Goal: Task Accomplishment & Management: Manage account settings

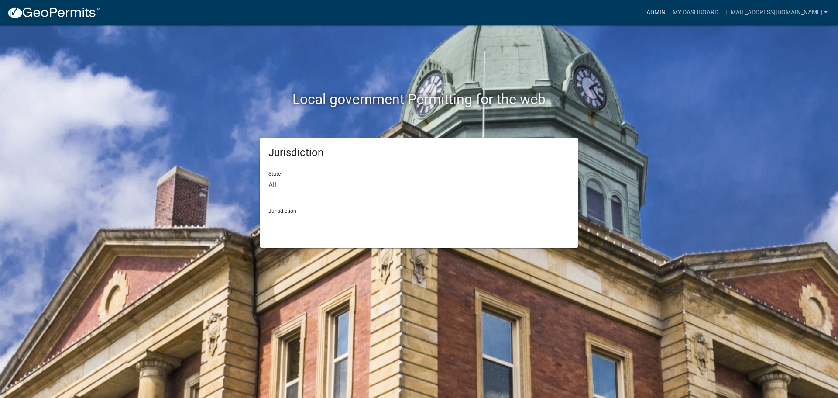
click at [655, 8] on link "Admin" at bounding box center [656, 12] width 26 height 17
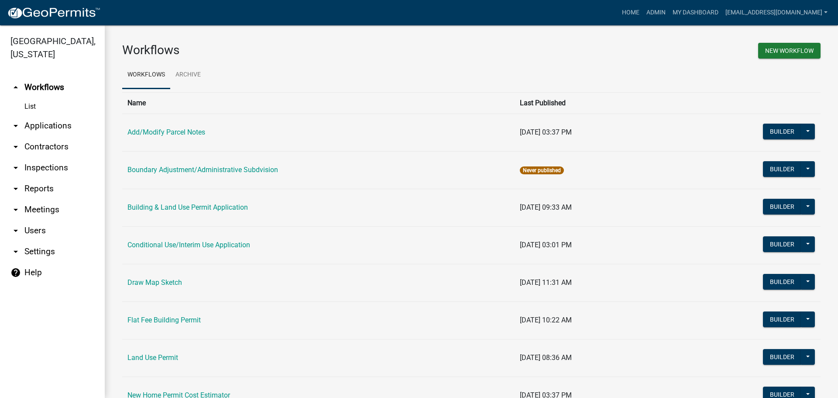
click at [40, 127] on link "arrow_drop_down Applications" at bounding box center [52, 125] width 105 height 21
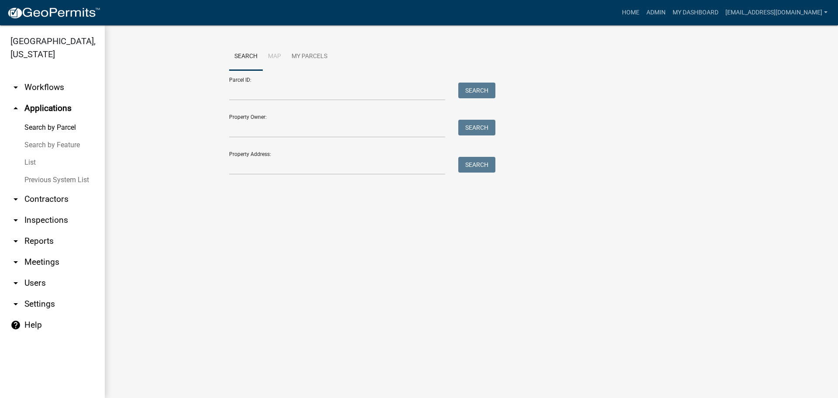
click at [28, 161] on link "List" at bounding box center [52, 162] width 105 height 17
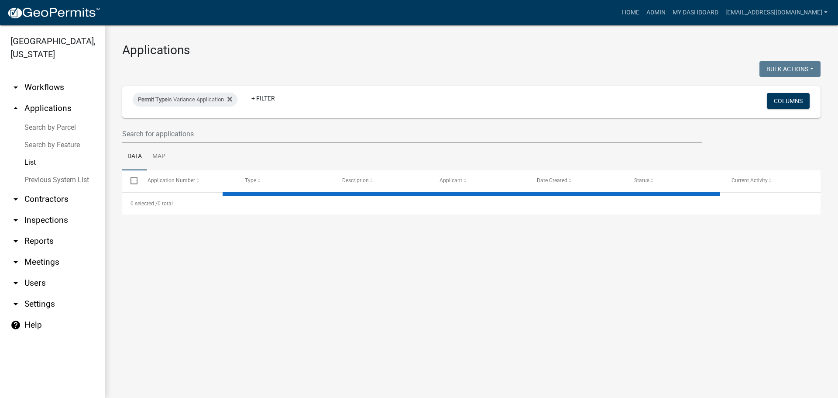
select select "2: 50"
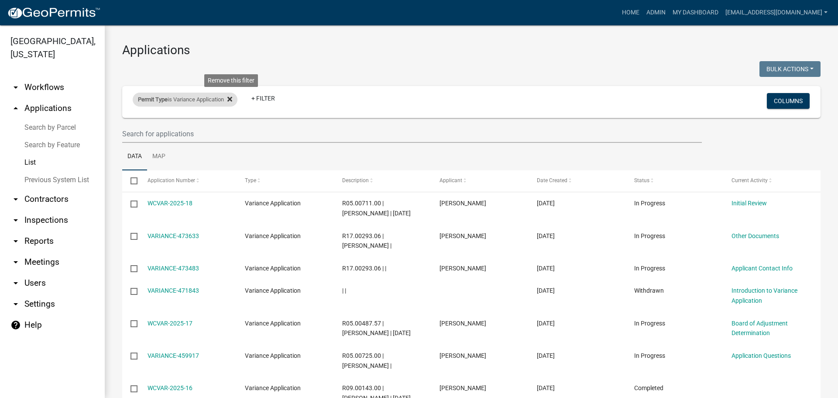
click at [232, 99] on icon at bounding box center [230, 99] width 5 height 7
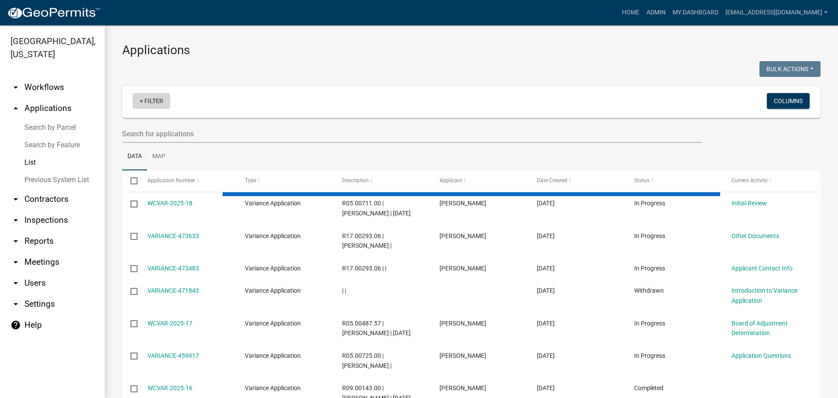
click at [155, 100] on link "+ Filter" at bounding box center [152, 101] width 38 height 16
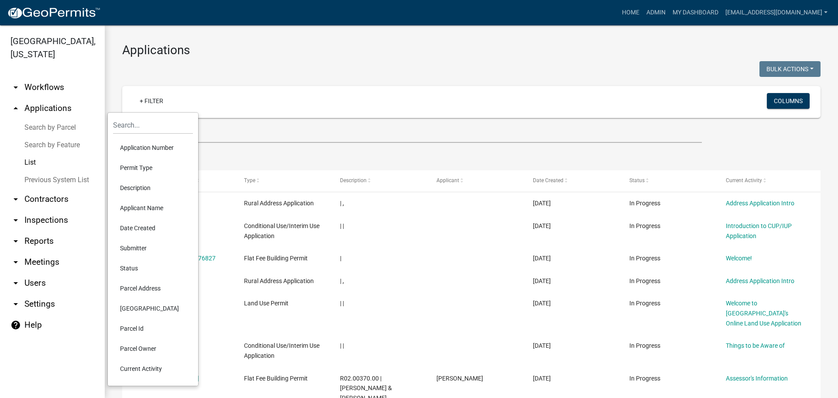
click at [144, 267] on li "Status" at bounding box center [153, 268] width 80 height 20
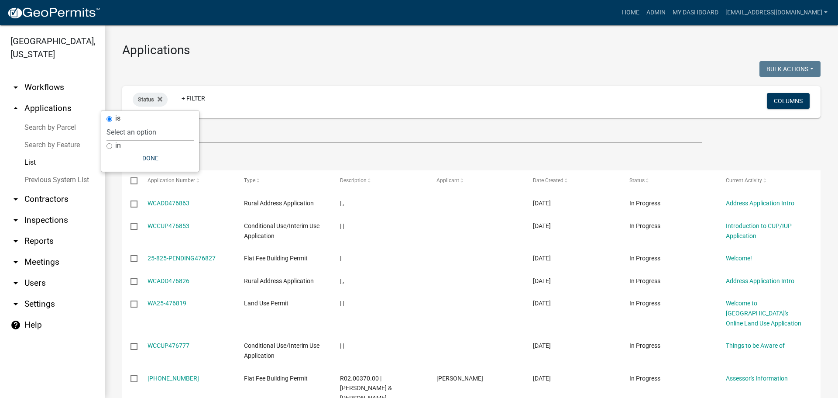
click at [167, 133] on select "Select an option Not Started In Progress Completed Expired Locked Withdrawn Voi…" at bounding box center [150, 132] width 87 height 18
select select "1"
click at [124, 123] on select "Select an option Not Started In Progress Completed Expired Locked Withdrawn Voi…" at bounding box center [150, 132] width 87 height 18
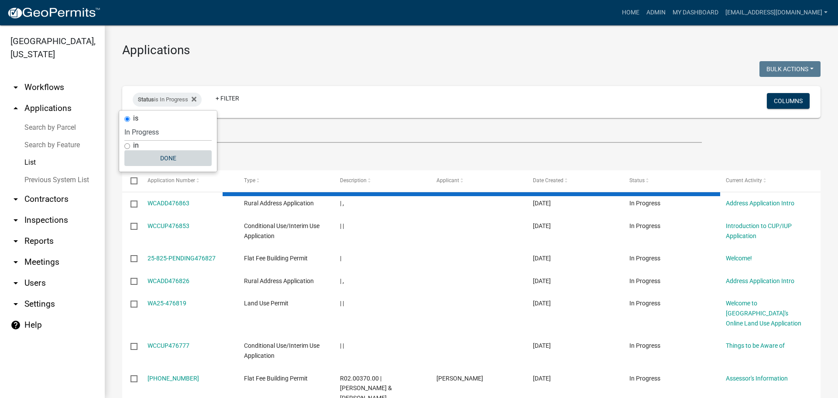
click at [165, 155] on button "Done" at bounding box center [167, 158] width 87 height 16
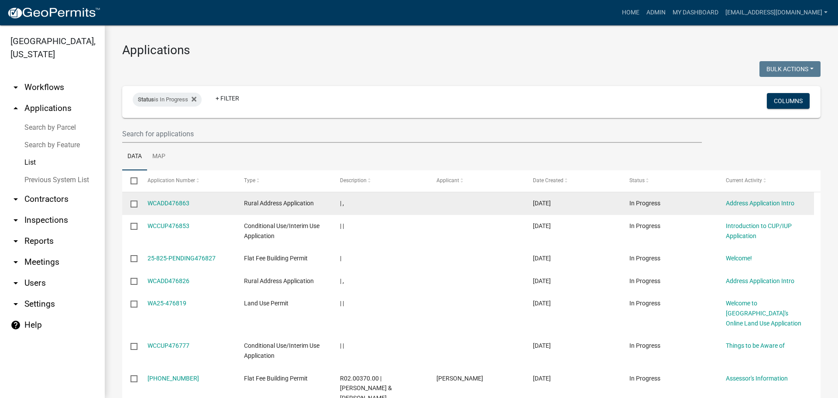
click at [133, 204] on input "checkbox" at bounding box center [134, 203] width 6 height 6
checkbox input "true"
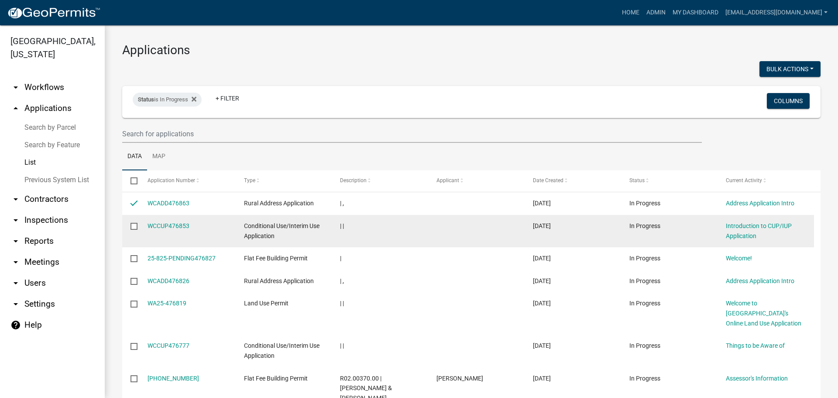
click at [134, 227] on input "checkbox" at bounding box center [134, 226] width 6 height 6
checkbox input "true"
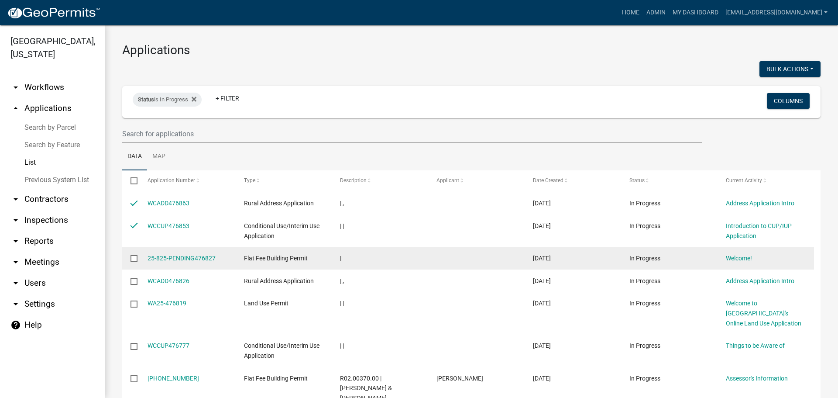
click at [135, 258] on input "checkbox" at bounding box center [134, 258] width 6 height 6
checkbox input "true"
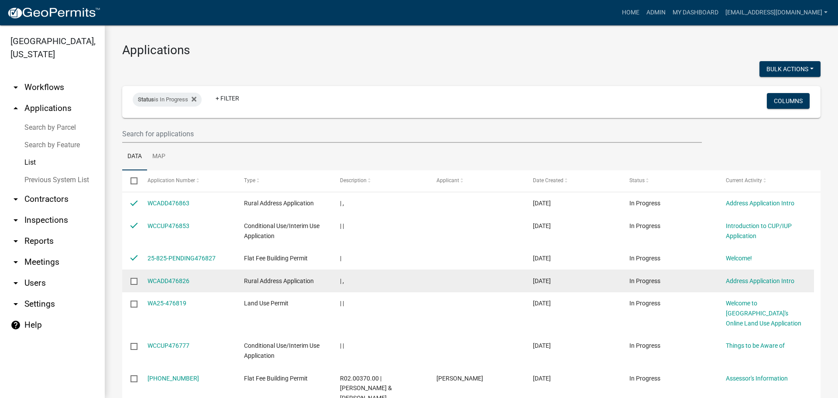
click at [134, 280] on input "checkbox" at bounding box center [134, 281] width 6 height 6
checkbox input "true"
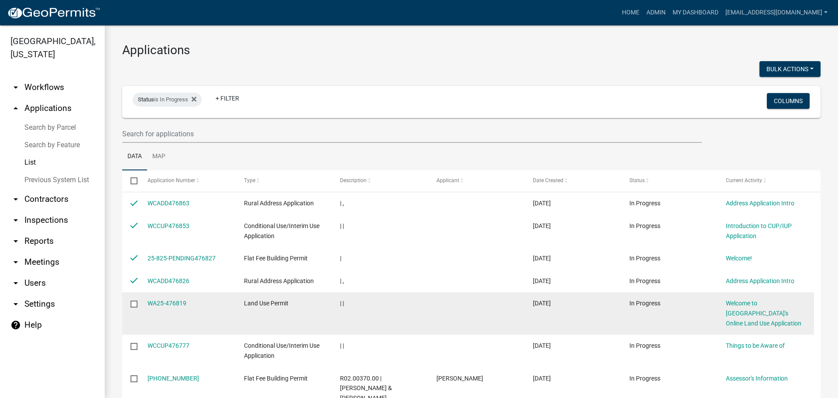
click at [132, 302] on input "checkbox" at bounding box center [134, 303] width 6 height 6
checkbox input "true"
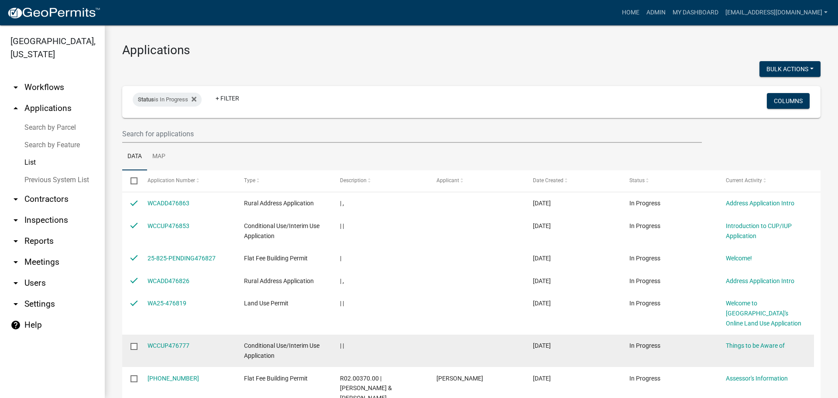
click at [133, 345] on input "checkbox" at bounding box center [134, 346] width 6 height 6
checkbox input "true"
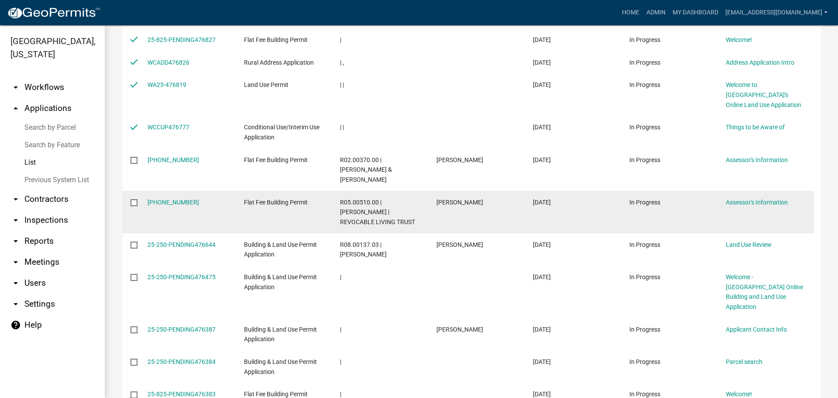
scroll to position [262, 0]
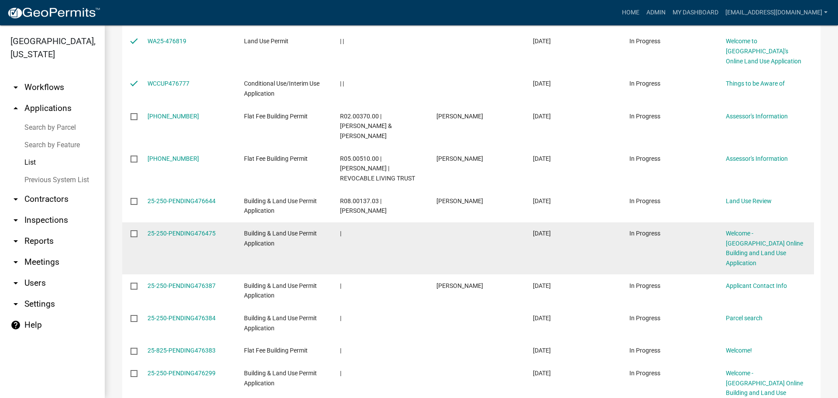
click at [133, 230] on input "checkbox" at bounding box center [134, 233] width 6 height 6
checkbox input "true"
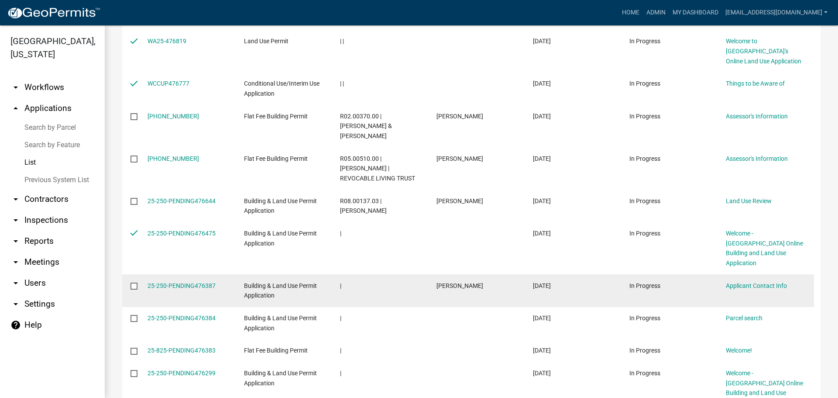
click at [134, 283] on input "checkbox" at bounding box center [134, 286] width 6 height 6
click at [135, 283] on input "checkbox" at bounding box center [134, 286] width 6 height 6
checkbox input "false"
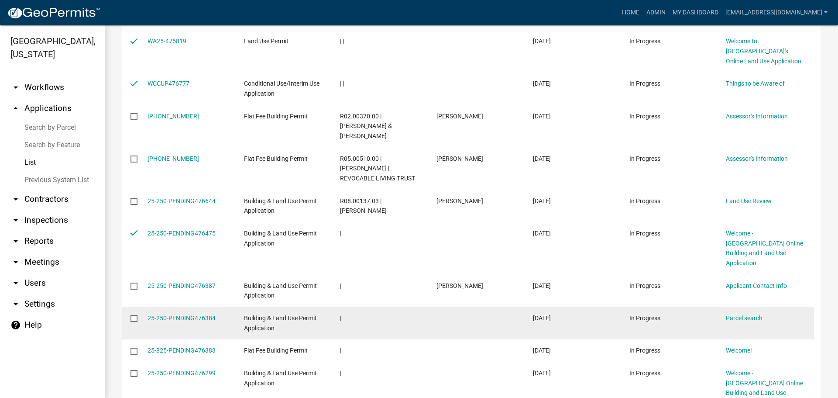
click at [135, 315] on input "checkbox" at bounding box center [134, 318] width 6 height 6
checkbox input "true"
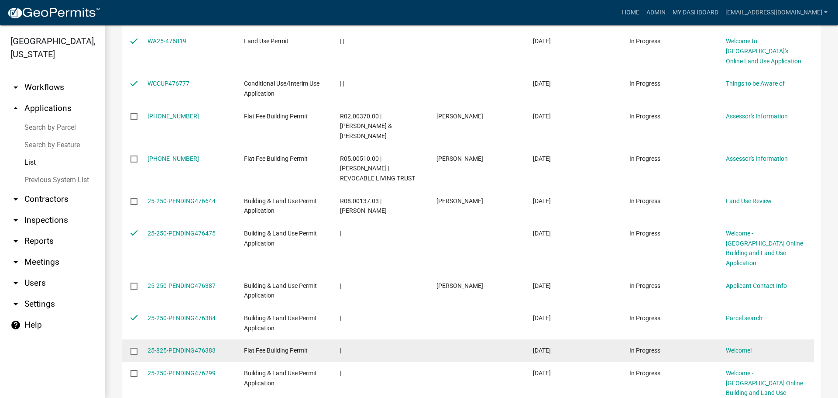
click at [135, 348] on input "checkbox" at bounding box center [134, 351] width 6 height 6
checkbox input "true"
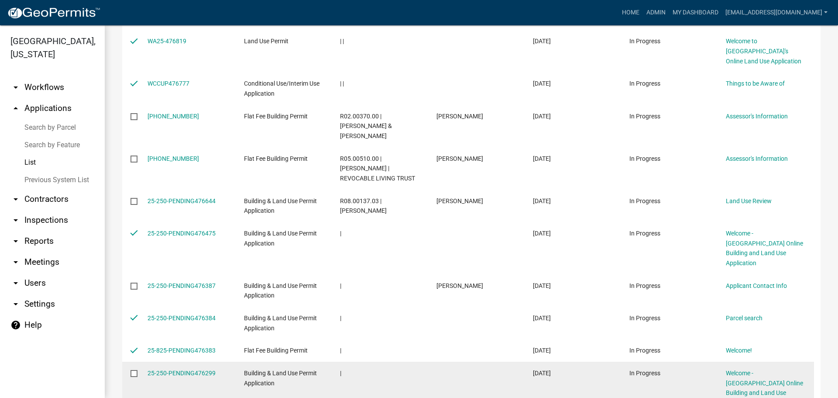
click at [133, 370] on input "checkbox" at bounding box center [134, 373] width 6 height 6
checkbox input "true"
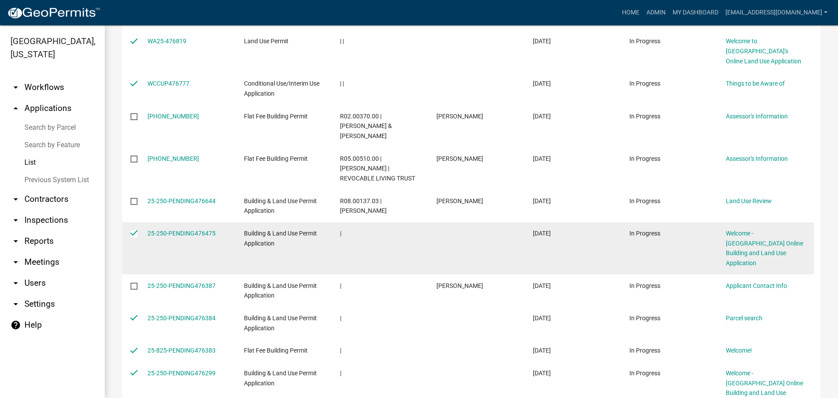
scroll to position [437, 0]
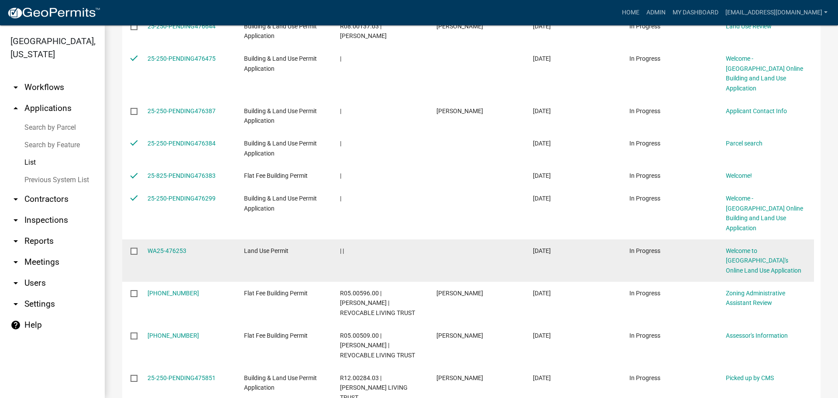
click at [135, 248] on input "checkbox" at bounding box center [134, 251] width 6 height 6
checkbox input "true"
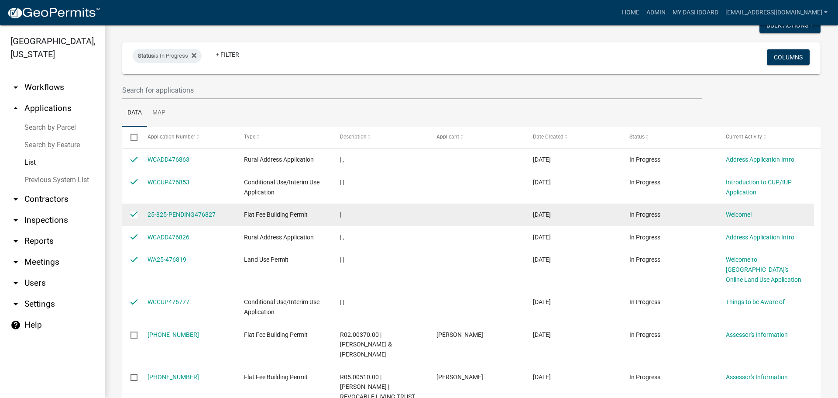
scroll to position [0, 0]
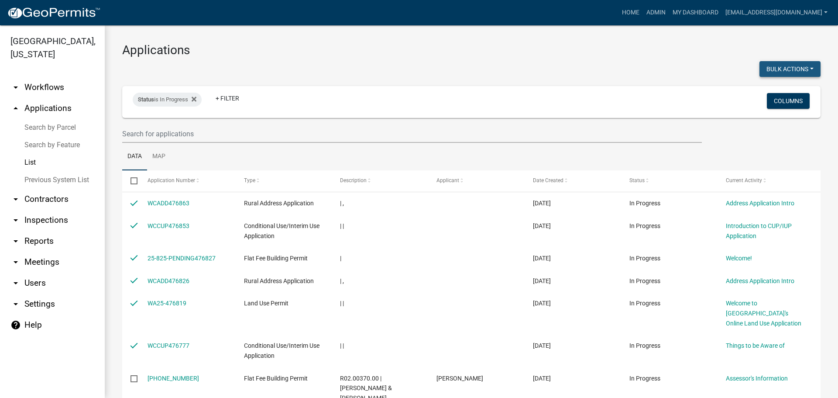
click at [788, 64] on button "Bulk Actions" at bounding box center [790, 69] width 61 height 16
click at [767, 91] on button "Void" at bounding box center [786, 91] width 70 height 21
checkbox input "false"
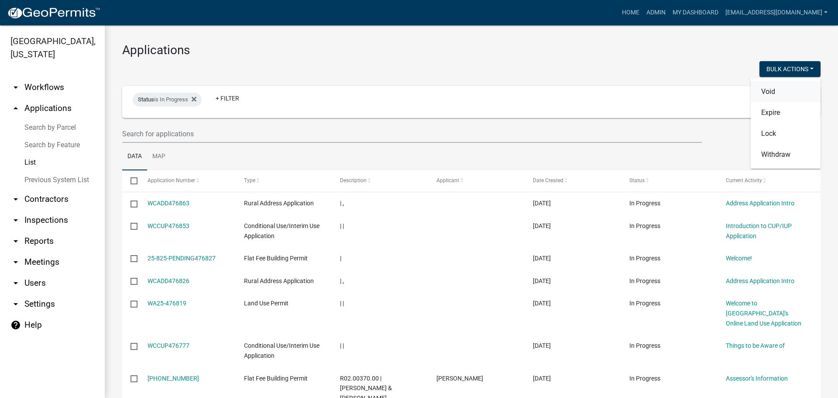
checkbox input "false"
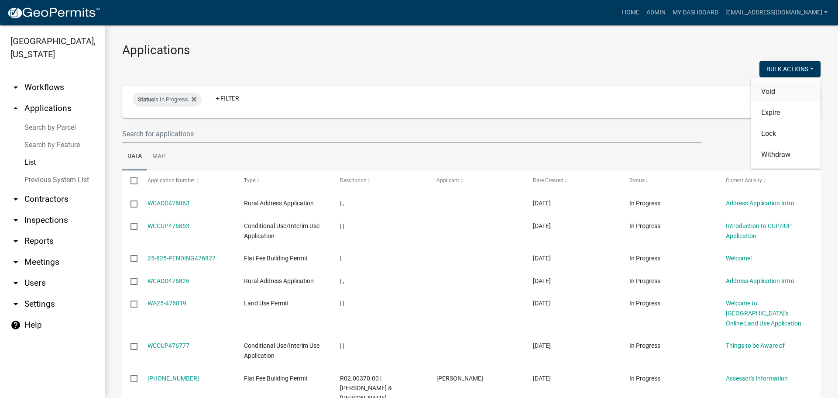
checkbox input "false"
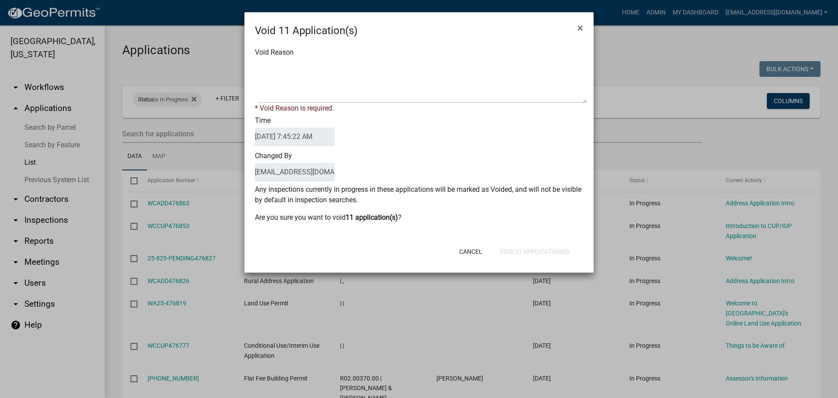
click at [303, 59] on div "Void Reason * Void Reason is required." at bounding box center [418, 80] width 341 height 66
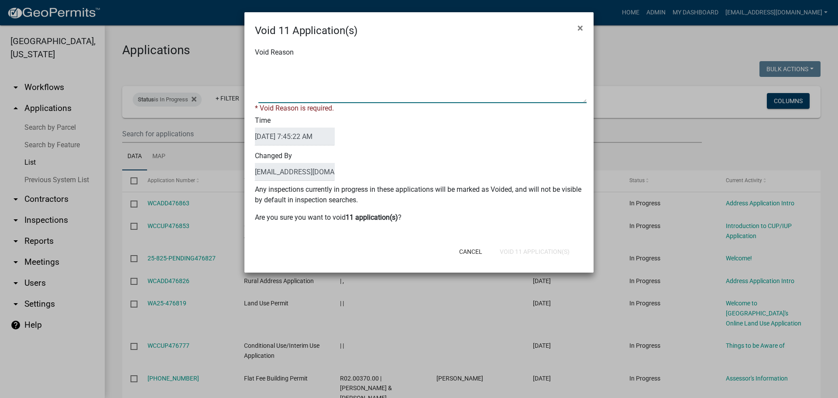
click at [333, 66] on textarea "Void Reason" at bounding box center [423, 81] width 328 height 44
type textarea "Application Abandoned"
click at [391, 124] on div "Time [DATE] 7:45:22 AM" at bounding box center [418, 131] width 341 height 35
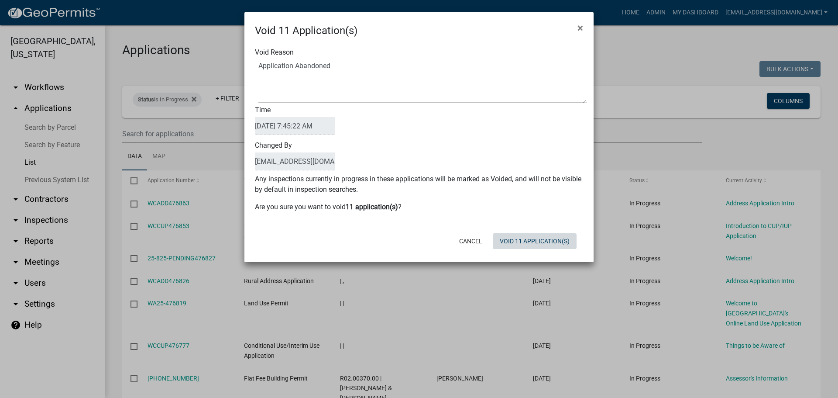
click at [541, 243] on button "Void 11 Application(s)" at bounding box center [535, 241] width 84 height 16
